Goal: Task Accomplishment & Management: Complete application form

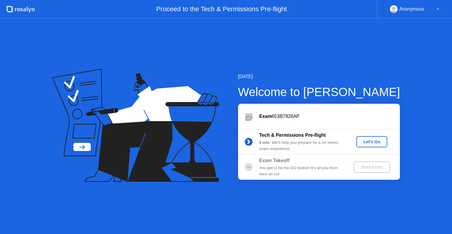
click at [376, 141] on div "Let's Go" at bounding box center [372, 141] width 26 height 5
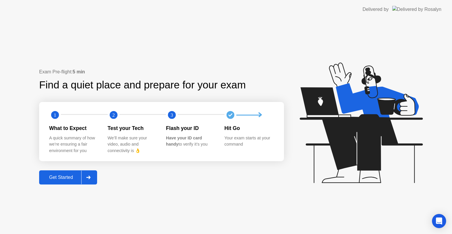
click at [89, 178] on icon at bounding box center [88, 177] width 4 height 4
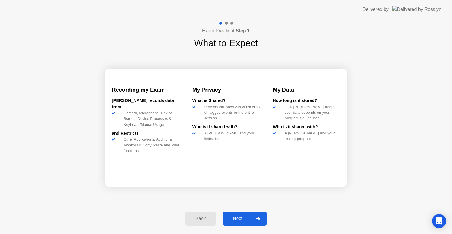
click at [258, 218] on icon at bounding box center [258, 219] width 4 height 4
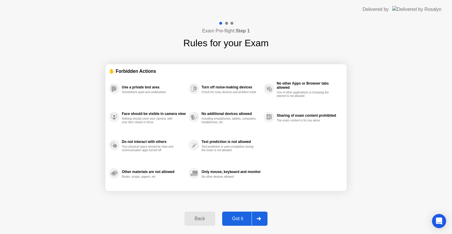
click at [258, 218] on icon at bounding box center [259, 219] width 4 height 4
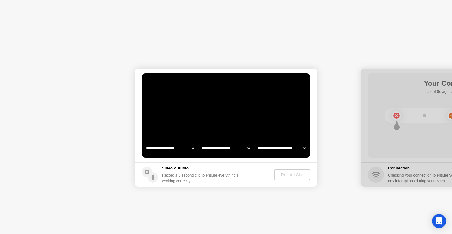
select select "**********"
select select "*******"
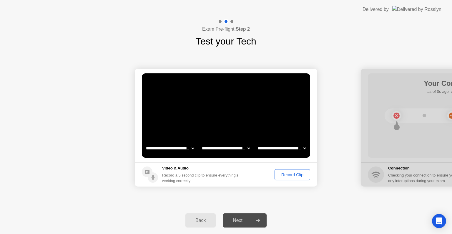
click at [240, 223] on div "Next" at bounding box center [238, 220] width 26 height 5
click at [302, 175] on div "Record Clip" at bounding box center [292, 174] width 31 height 5
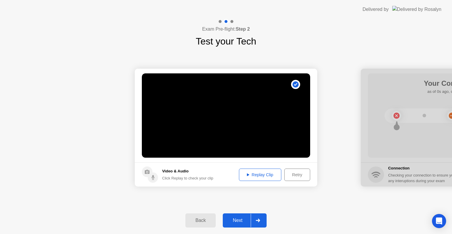
click at [276, 175] on div "Replay Clip" at bounding box center [260, 174] width 38 height 5
click at [268, 175] on div "Replay Clip" at bounding box center [260, 174] width 38 height 5
click at [248, 175] on div "Replay Clip" at bounding box center [260, 174] width 38 height 5
click at [240, 218] on div "Next" at bounding box center [238, 220] width 26 height 5
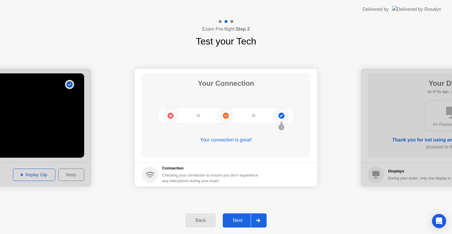
click at [284, 115] on circle at bounding box center [281, 115] width 6 height 6
click at [260, 219] on icon at bounding box center [258, 220] width 4 height 4
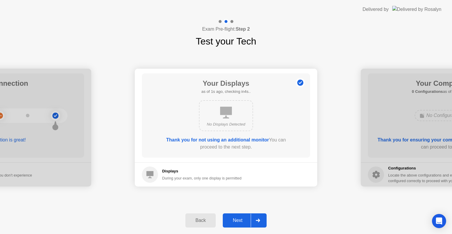
click at [260, 219] on icon at bounding box center [258, 220] width 4 height 4
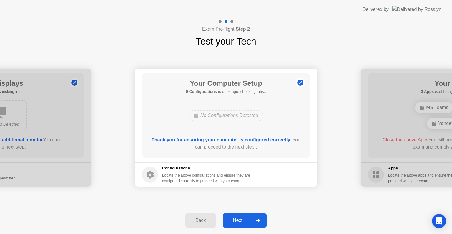
click at [260, 219] on icon at bounding box center [258, 220] width 4 height 4
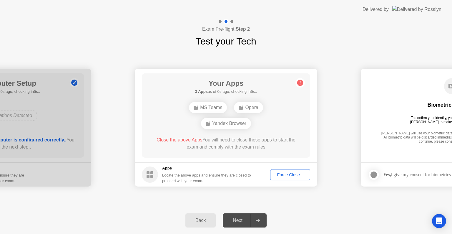
click at [292, 176] on div "Force Close..." at bounding box center [290, 174] width 36 height 5
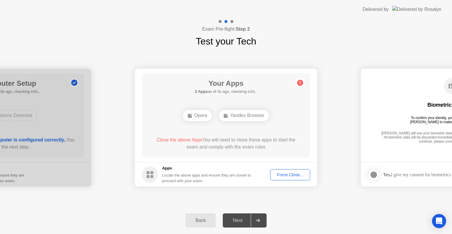
click at [300, 175] on div "Force Close..." at bounding box center [290, 174] width 36 height 5
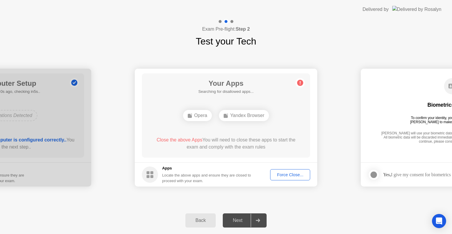
click at [281, 175] on div "Force Close..." at bounding box center [290, 174] width 36 height 5
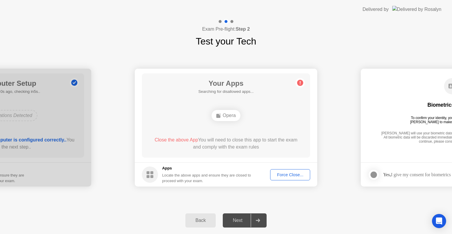
click at [298, 169] on button "Force Close..." at bounding box center [290, 174] width 40 height 11
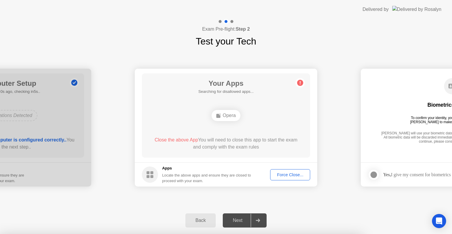
click at [319, 233] on div at bounding box center [226, 234] width 452 height 0
click at [320, 233] on div at bounding box center [226, 234] width 452 height 0
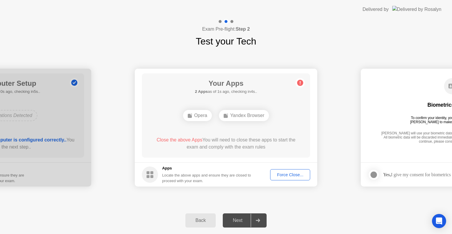
click at [293, 175] on div "Force Close..." at bounding box center [290, 174] width 36 height 5
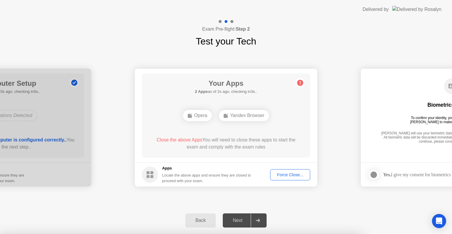
drag, startPoint x: 258, startPoint y: 146, endPoint x: 208, endPoint y: 166, distance: 53.9
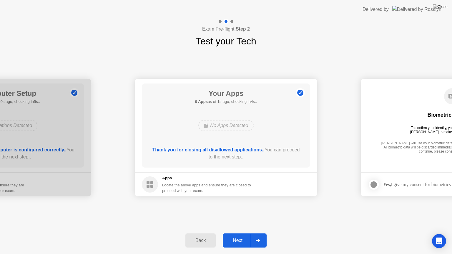
click at [257, 233] on icon at bounding box center [258, 241] width 4 height 4
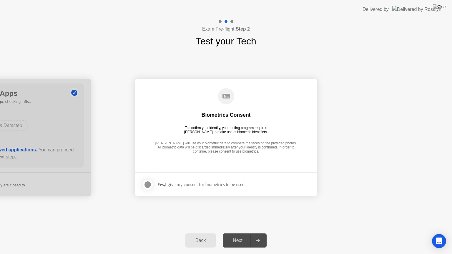
click at [225, 97] on circle at bounding box center [226, 96] width 16 height 16
click at [150, 187] on div at bounding box center [147, 184] width 7 height 7
click at [263, 233] on div "Back Next" at bounding box center [226, 240] width 452 height 27
click at [261, 233] on div at bounding box center [258, 241] width 14 height 14
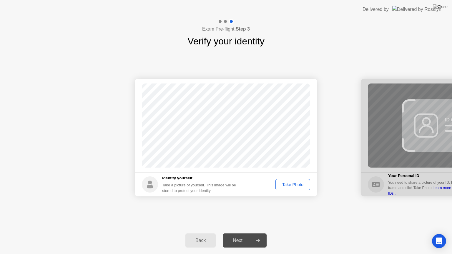
click at [302, 187] on div "Take Photo" at bounding box center [293, 184] width 31 height 5
click at [261, 233] on div at bounding box center [258, 241] width 14 height 14
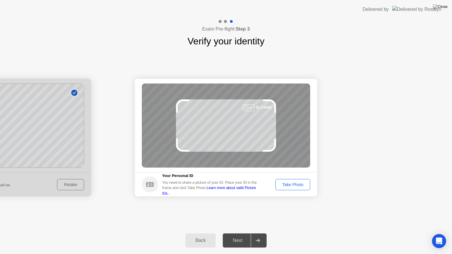
click at [303, 186] on div "Take Photo" at bounding box center [293, 184] width 31 height 5
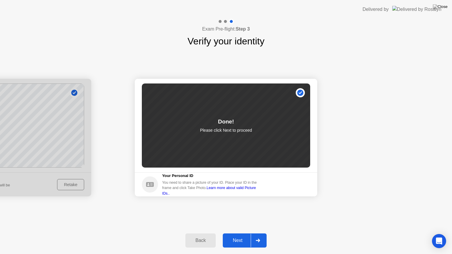
click at [261, 233] on div at bounding box center [258, 241] width 14 height 14
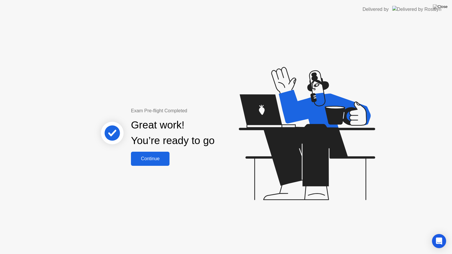
click at [155, 161] on div "Continue" at bounding box center [150, 158] width 35 height 5
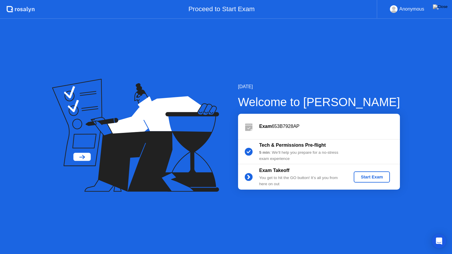
click at [378, 179] on div "Start Exam" at bounding box center [371, 177] width 31 height 5
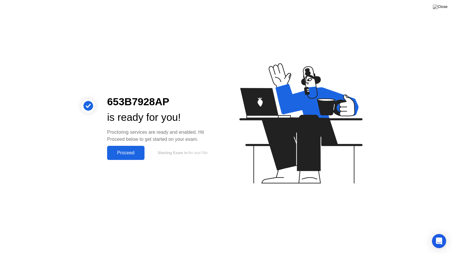
click at [125, 155] on div "Proceed" at bounding box center [126, 152] width 34 height 5
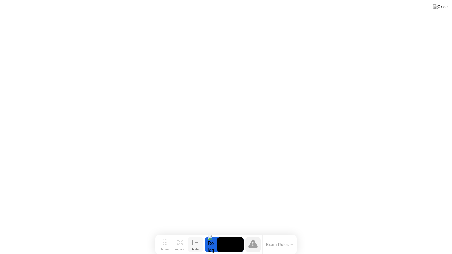
click at [196, 233] on icon at bounding box center [196, 243] width 6 height 6
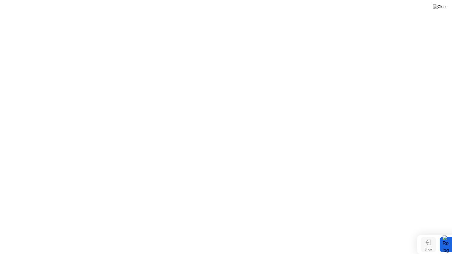
click at [429, 233] on icon at bounding box center [429, 242] width 3 height 5
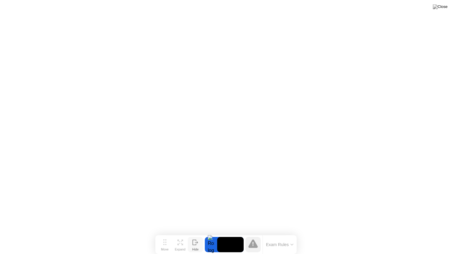
click at [292, 233] on icon at bounding box center [292, 245] width 3 height 2
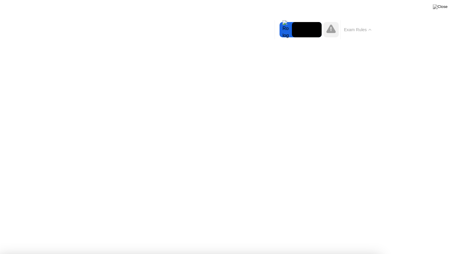
click at [372, 28] on button "Exam Rules" at bounding box center [357, 29] width 31 height 5
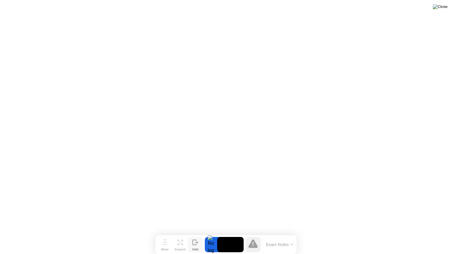
click at [445, 7] on img at bounding box center [440, 6] width 15 height 5
